Goal: Find specific page/section: Find specific page/section

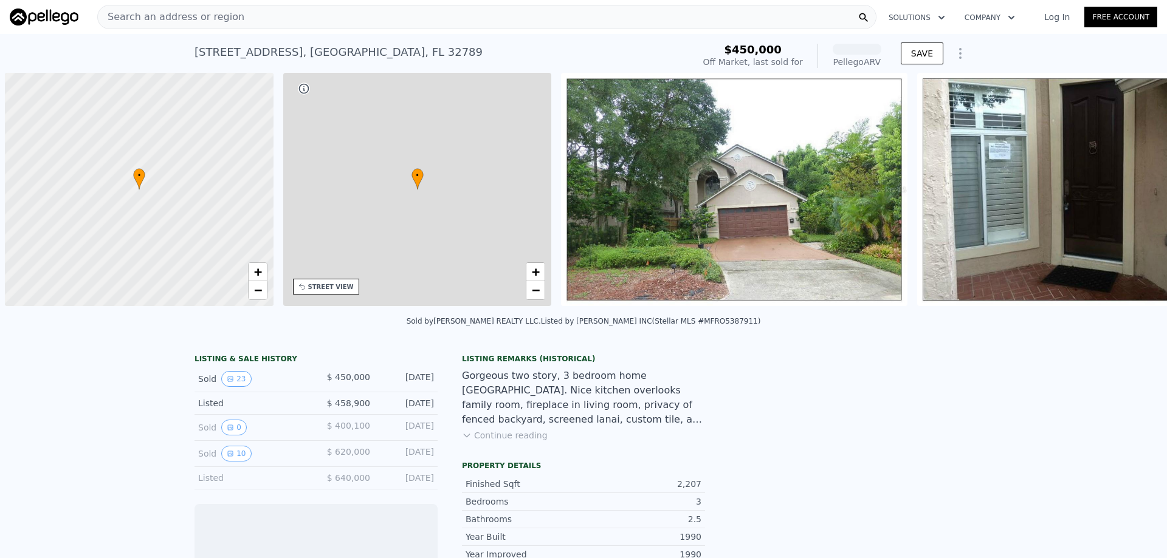
scroll to position [0, 5]
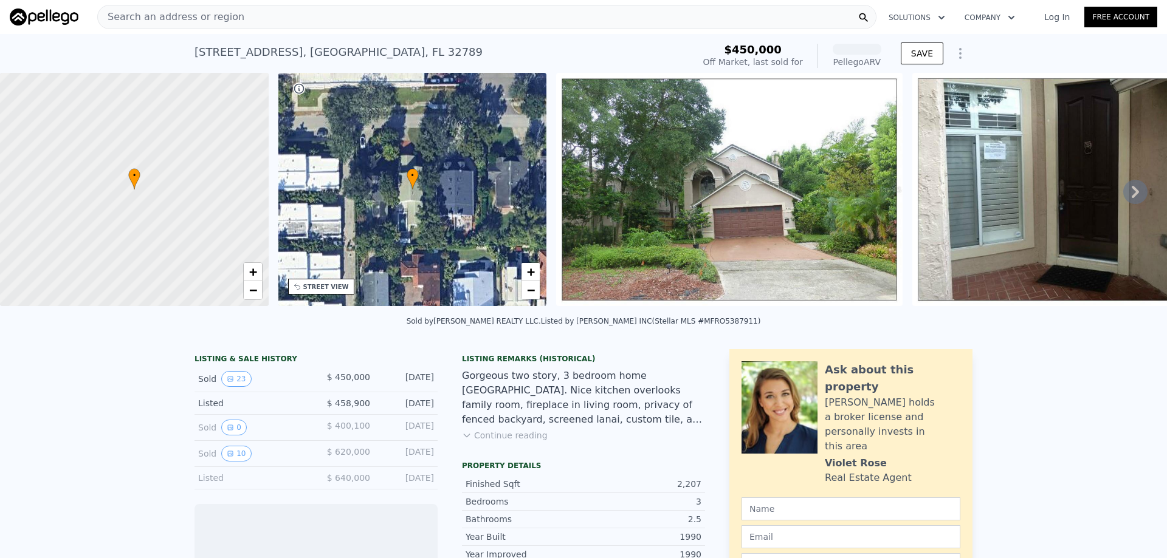
click at [221, 12] on span "Search an address or region" at bounding box center [171, 17] width 146 height 15
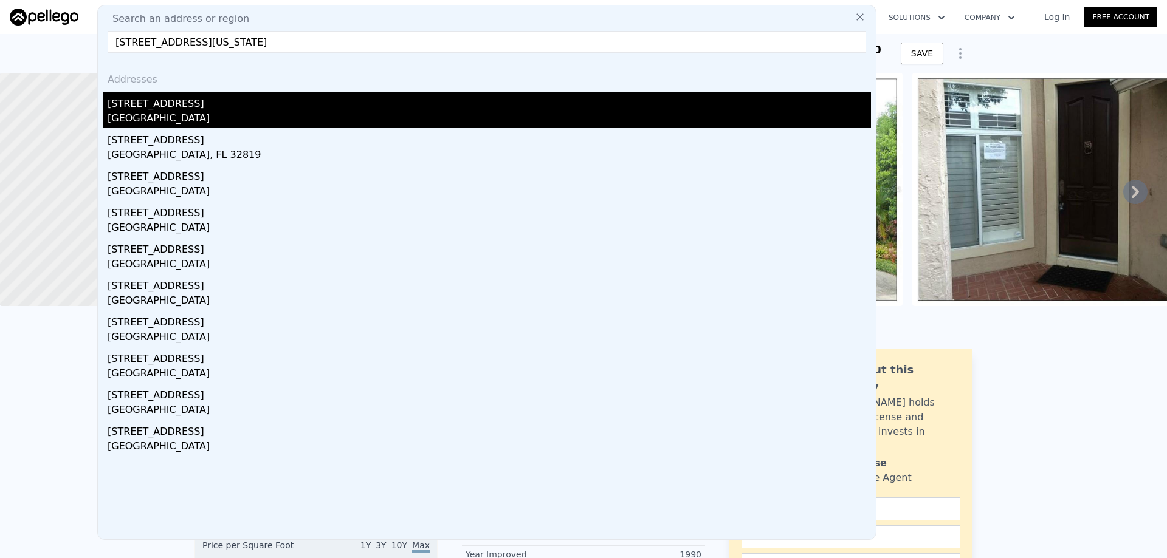
type input "[STREET_ADDRESS][US_STATE]"
click at [214, 120] on div "[GEOGRAPHIC_DATA]" at bounding box center [489, 119] width 763 height 17
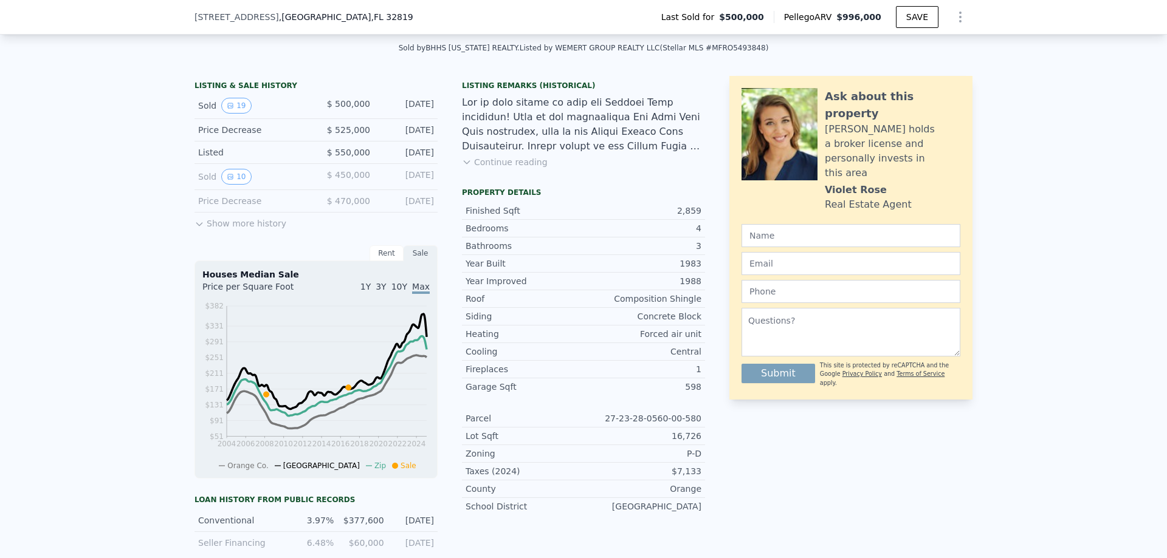
scroll to position [178, 0]
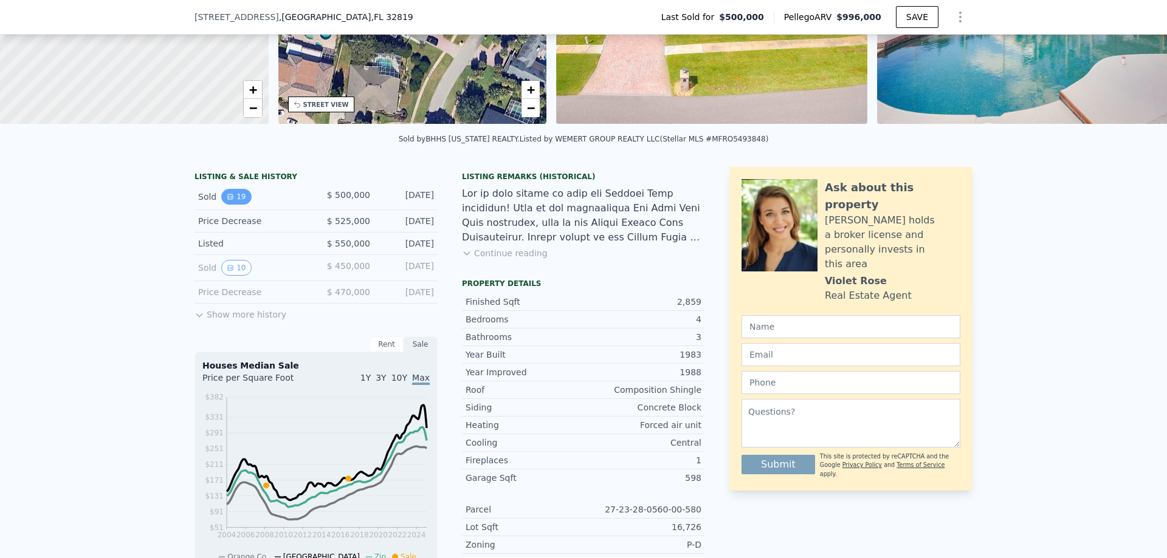
click at [236, 201] on button "19" at bounding box center [236, 197] width 30 height 16
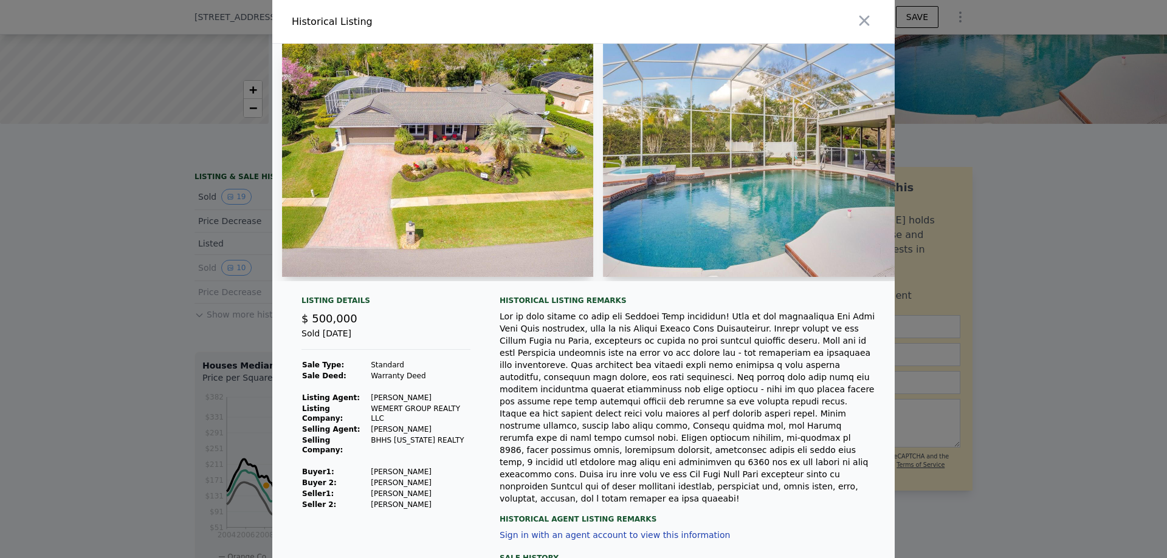
click at [174, 282] on div at bounding box center [583, 279] width 1167 height 558
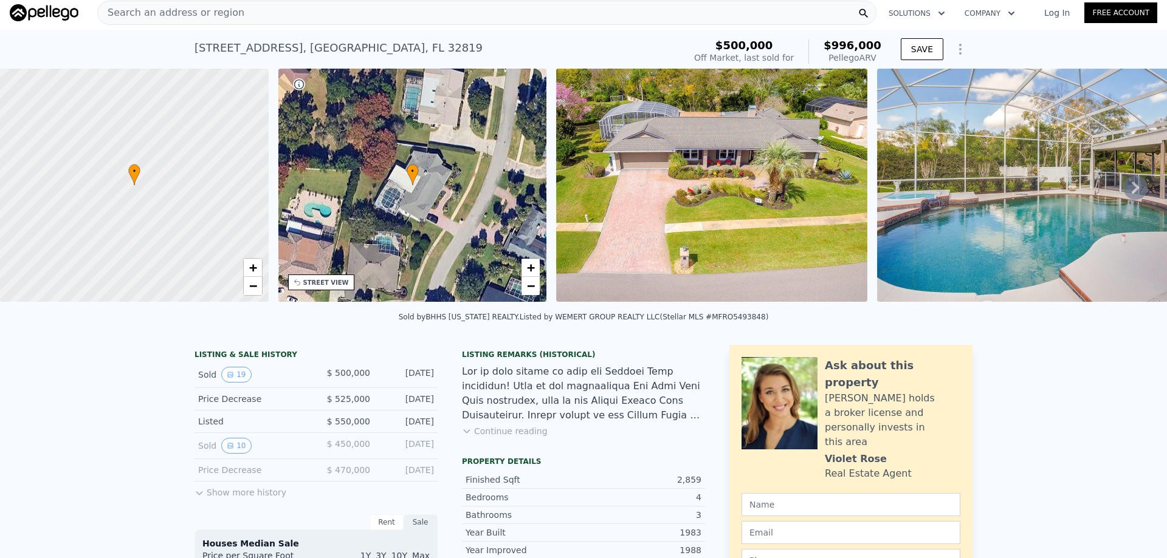
scroll to position [0, 0]
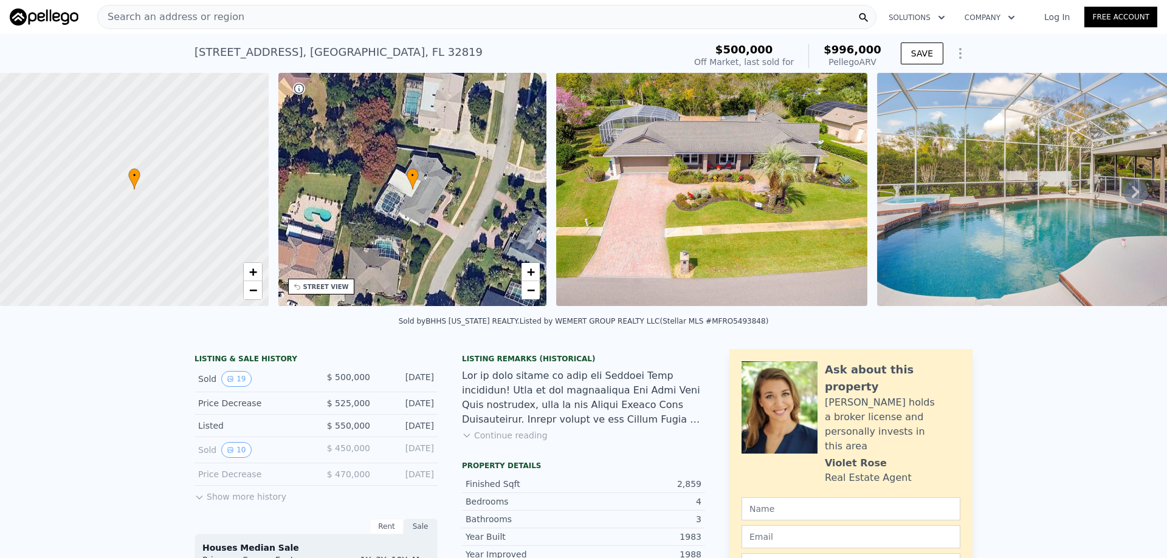
click at [233, 13] on div "Search an address or region" at bounding box center [486, 17] width 779 height 24
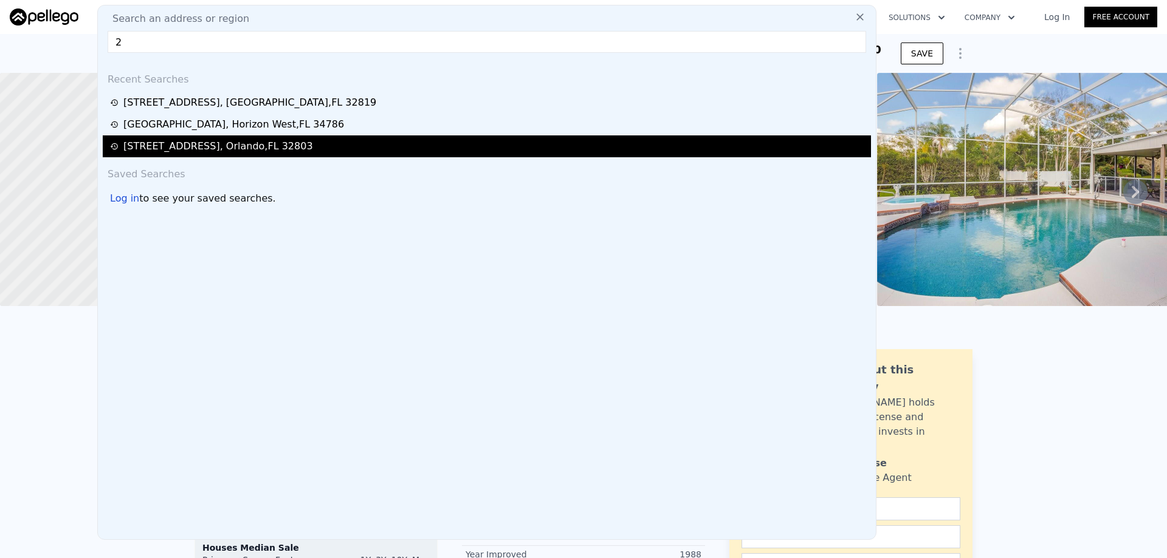
type input "2"
click at [218, 139] on div "[STREET_ADDRESS]" at bounding box center [218, 146] width 190 height 15
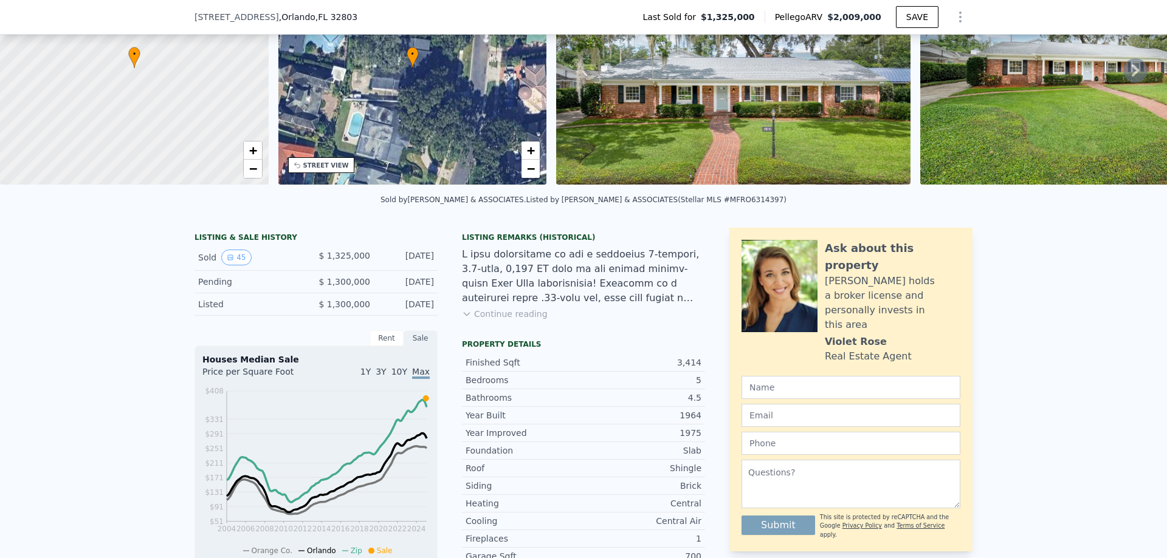
scroll to position [65, 0]
